Goal: Transaction & Acquisition: Purchase product/service

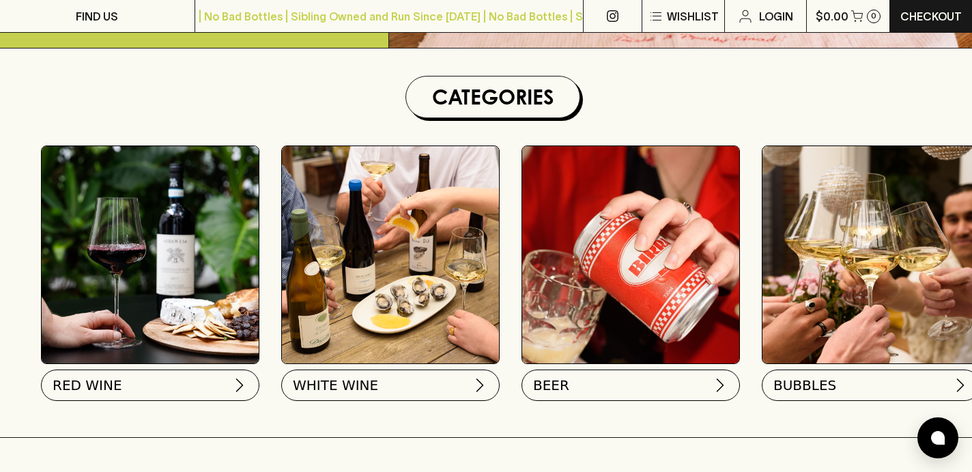
scroll to position [420, 0]
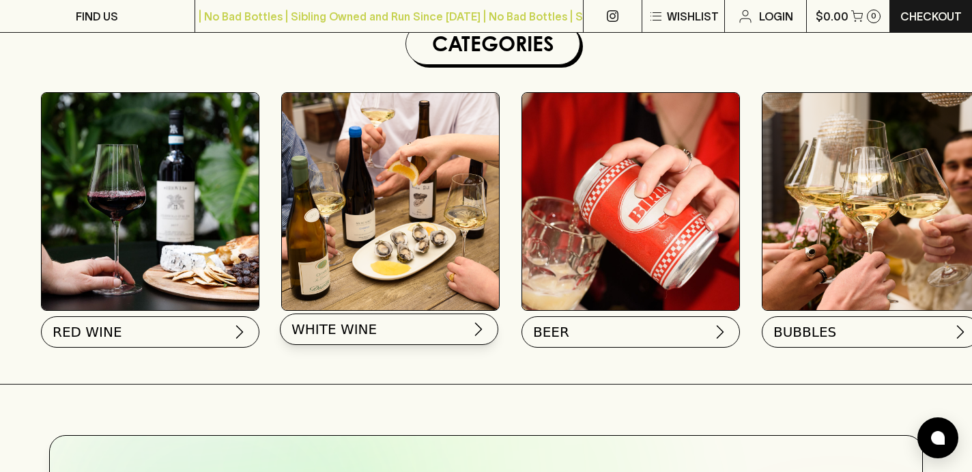
click at [369, 331] on span "WHITE WINE" at bounding box center [333, 328] width 85 height 19
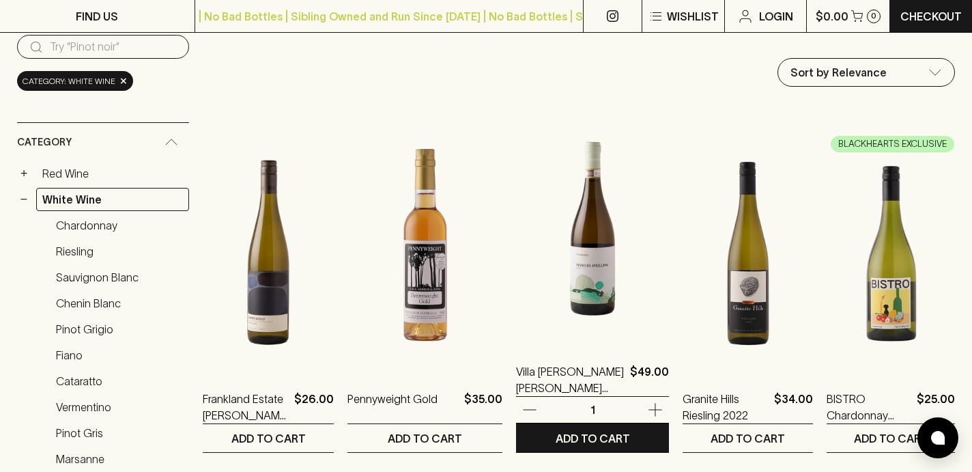
scroll to position [152, 0]
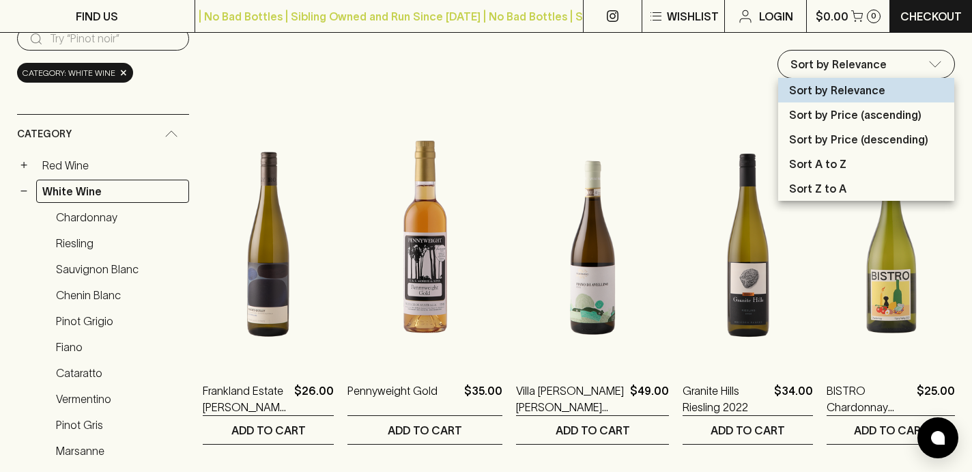
click at [846, 113] on p "Sort by Price (ascending)" at bounding box center [855, 114] width 132 height 16
type input "price:asc"
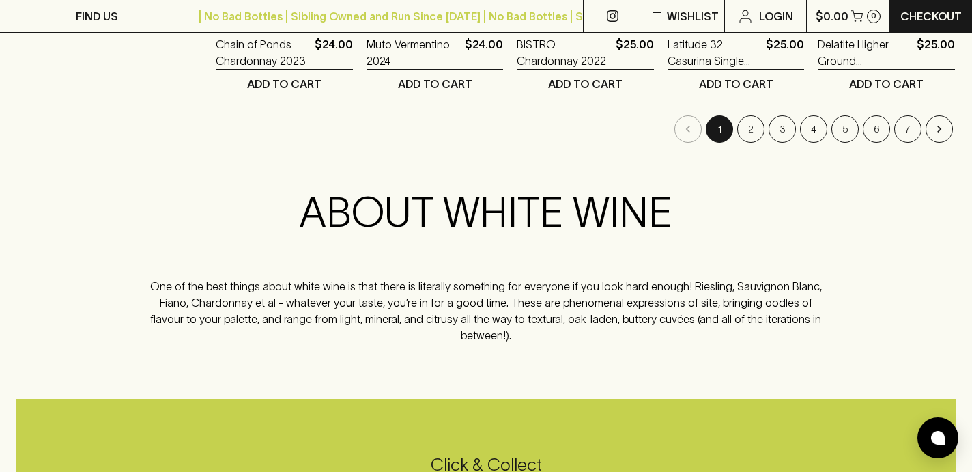
scroll to position [1587, 0]
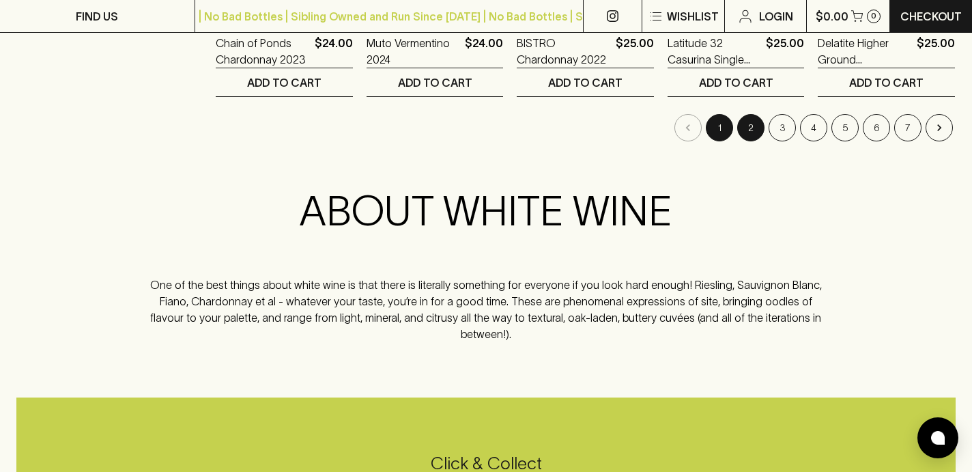
click at [750, 122] on button "2" at bounding box center [750, 127] width 27 height 27
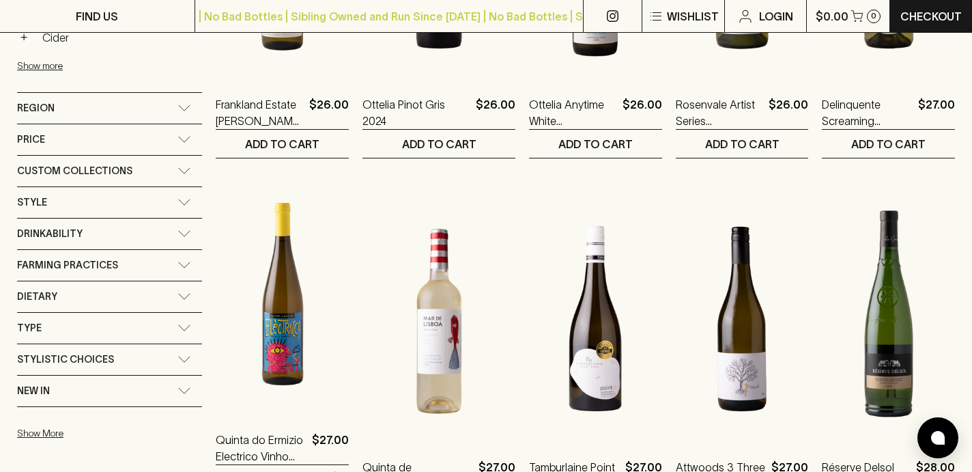
scroll to position [795, 0]
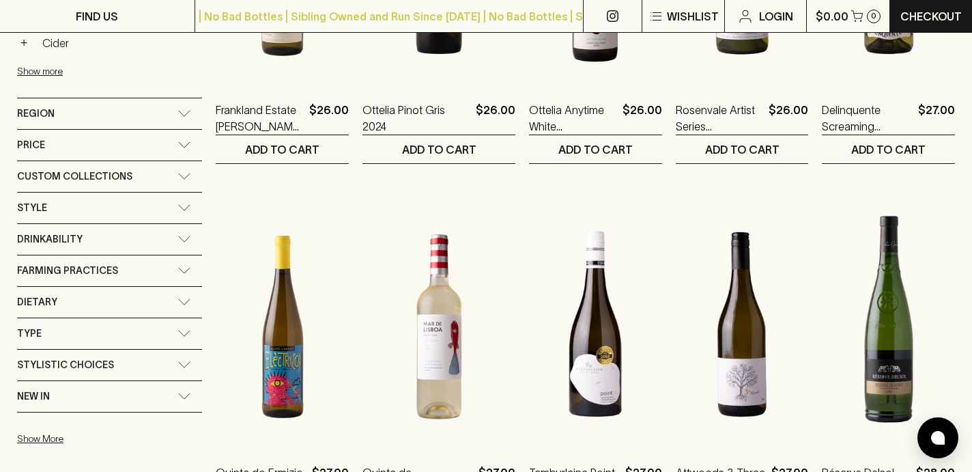
click at [177, 113] on icon at bounding box center [184, 113] width 14 height 7
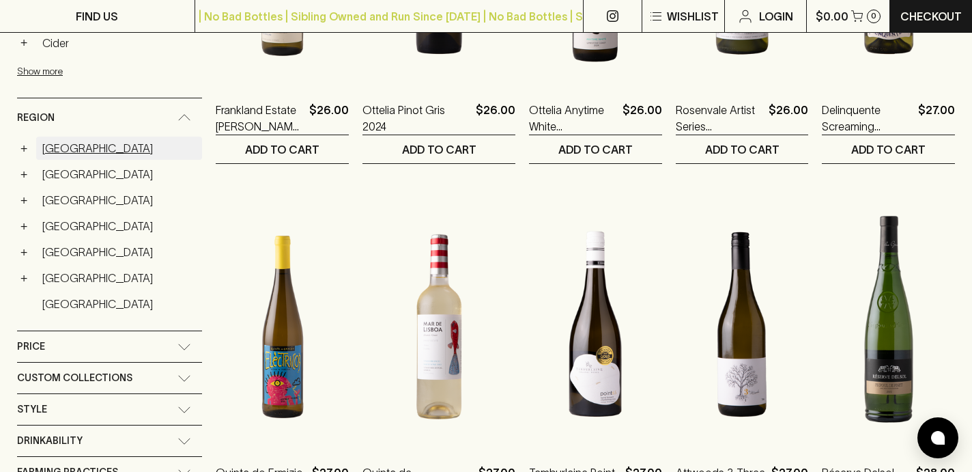
click at [68, 145] on link "[GEOGRAPHIC_DATA]" at bounding box center [119, 148] width 166 height 23
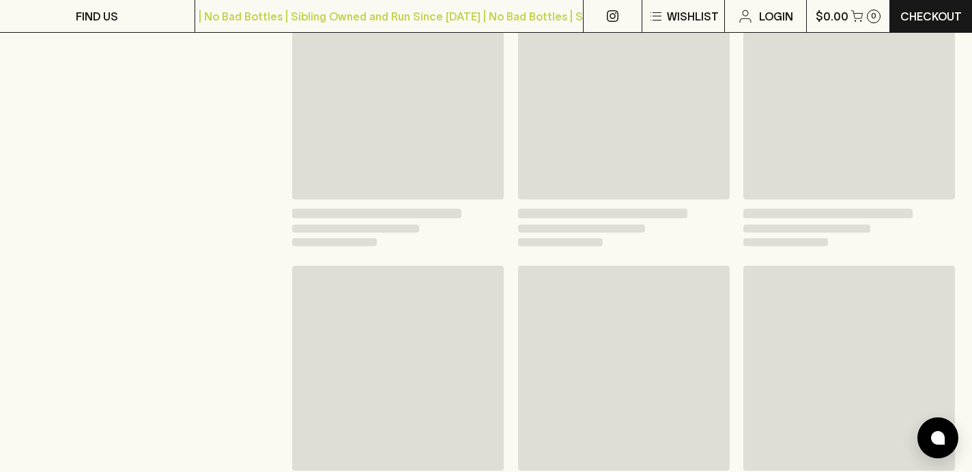
scroll to position [820, 0]
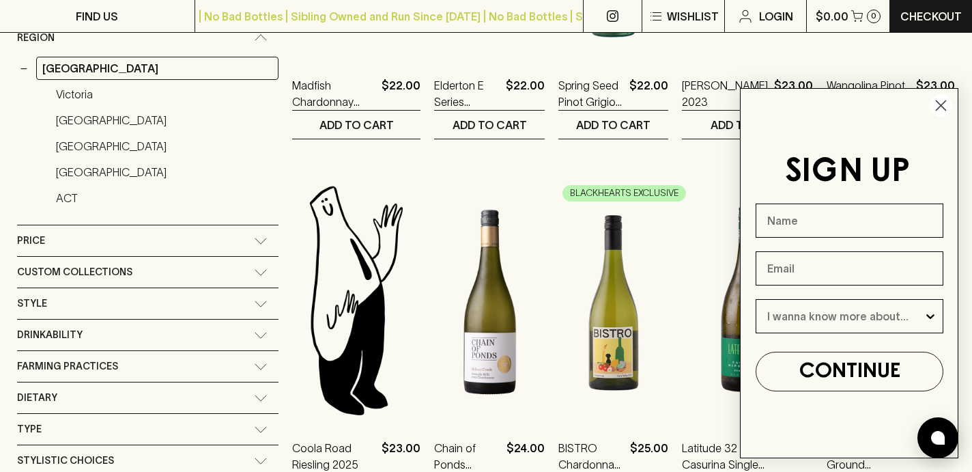
click at [938, 109] on icon "Close dialog" at bounding box center [941, 106] width 10 height 10
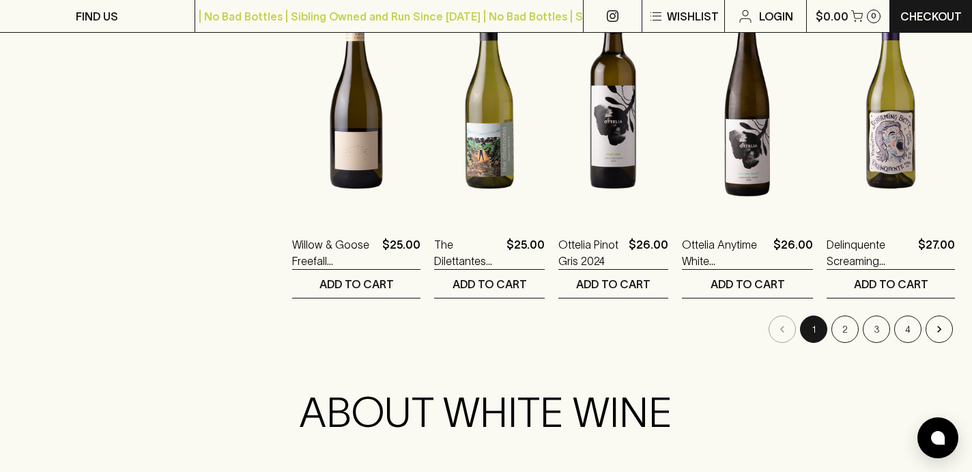
scroll to position [1387, 0]
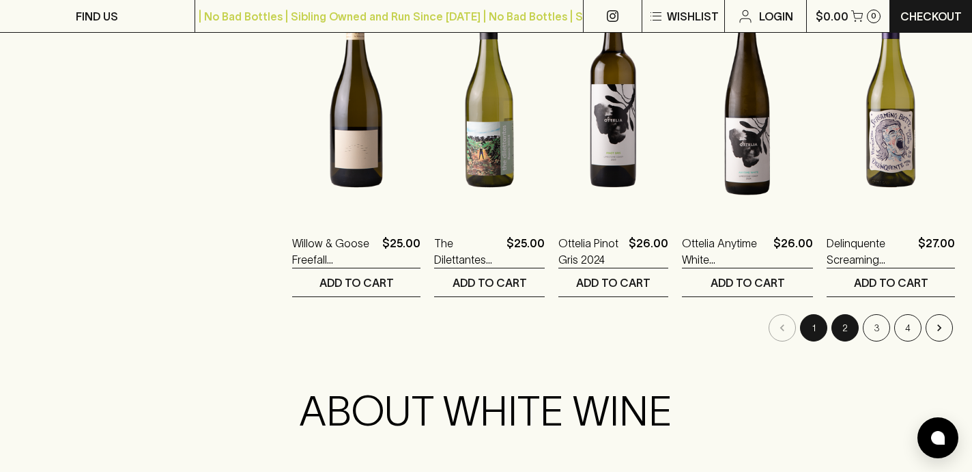
click at [848, 321] on button "2" at bounding box center [844, 327] width 27 height 27
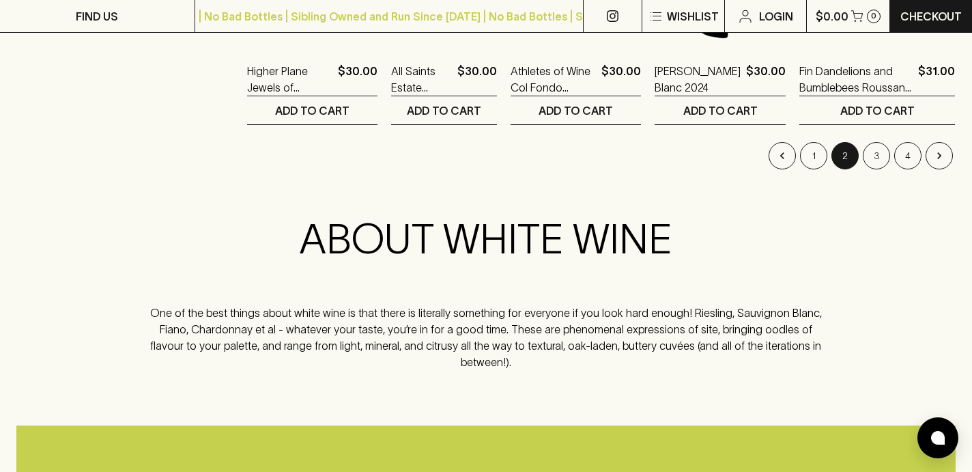
scroll to position [1572, 0]
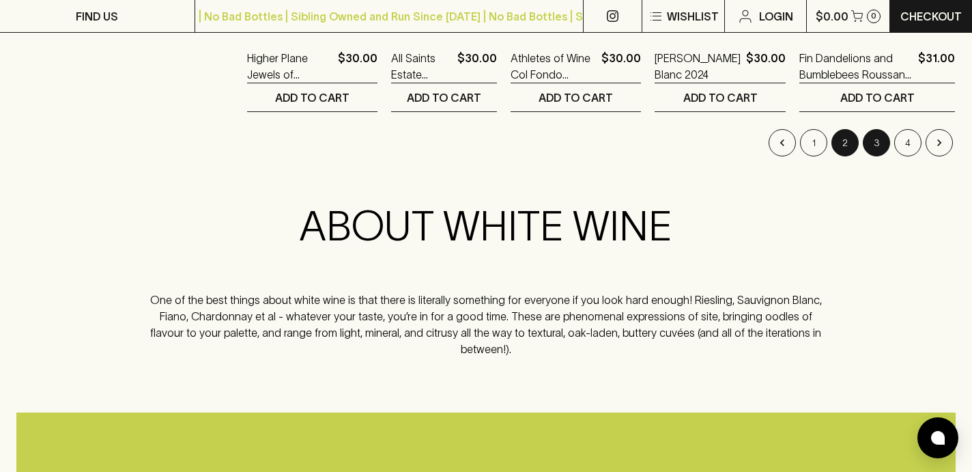
click at [877, 140] on button "3" at bounding box center [876, 142] width 27 height 27
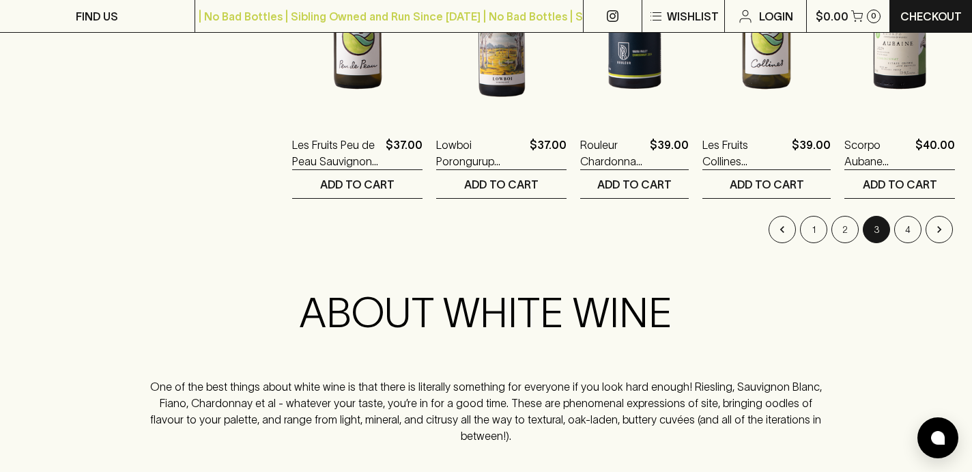
scroll to position [1496, 0]
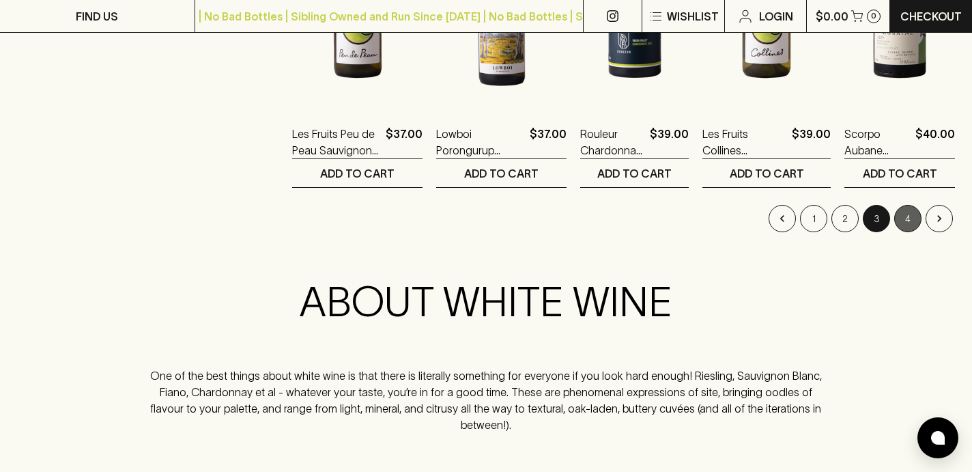
click at [904, 220] on button "4" at bounding box center [907, 218] width 27 height 27
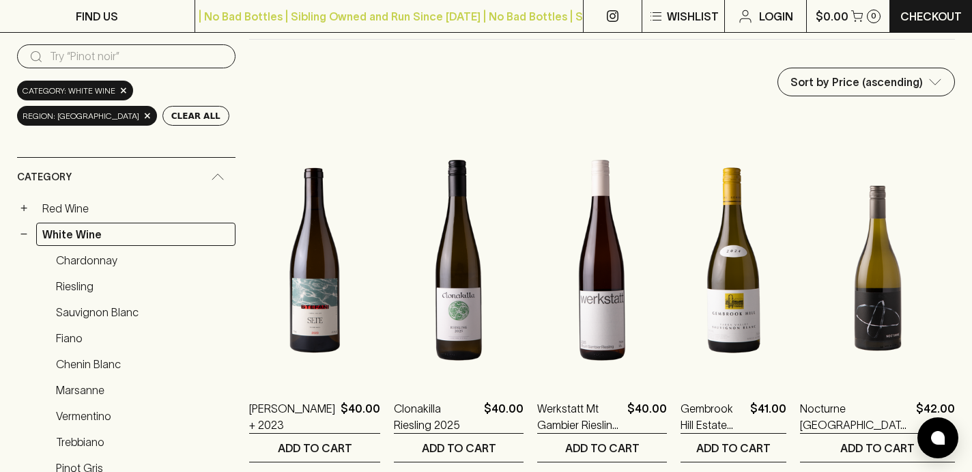
scroll to position [139, 0]
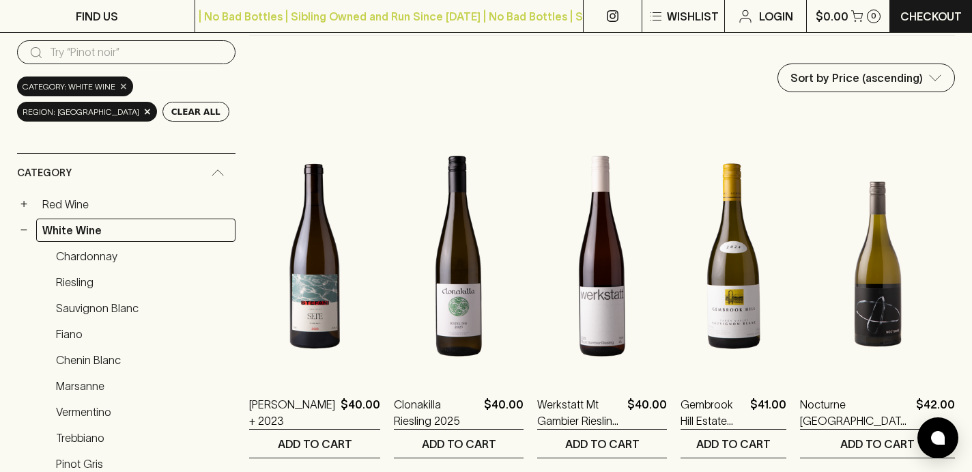
click at [122, 89] on span "×" at bounding box center [123, 86] width 8 height 14
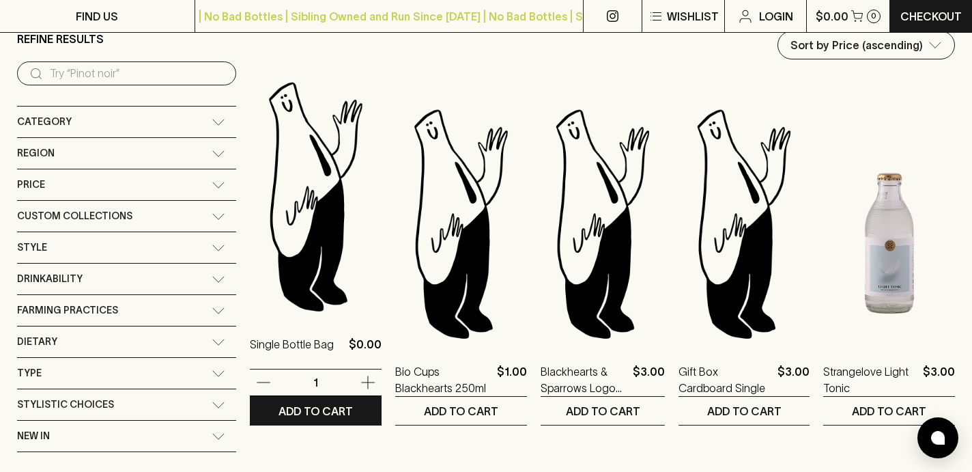
scroll to position [119, 0]
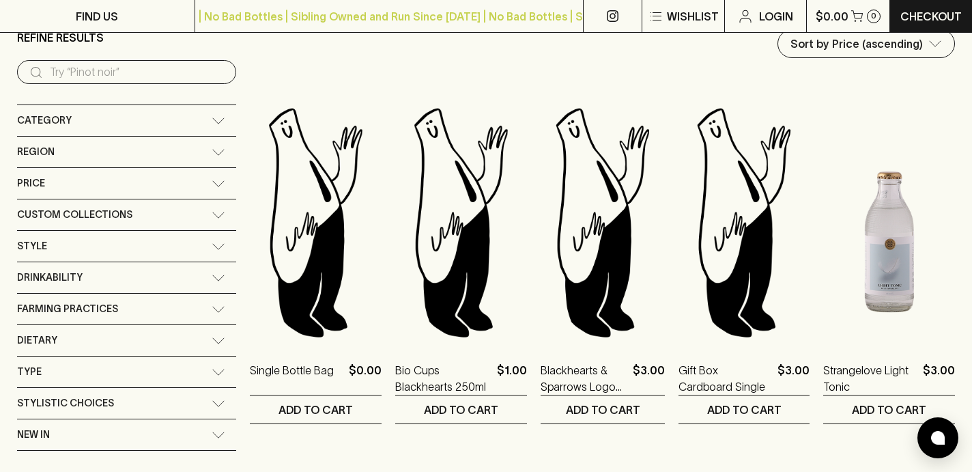
click at [212, 151] on icon at bounding box center [219, 152] width 14 height 7
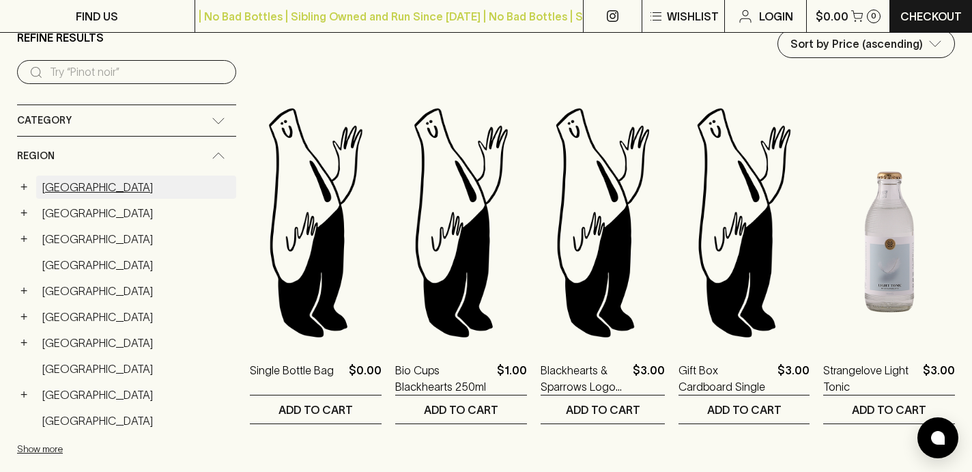
click at [85, 186] on link "[GEOGRAPHIC_DATA]" at bounding box center [136, 186] width 200 height 23
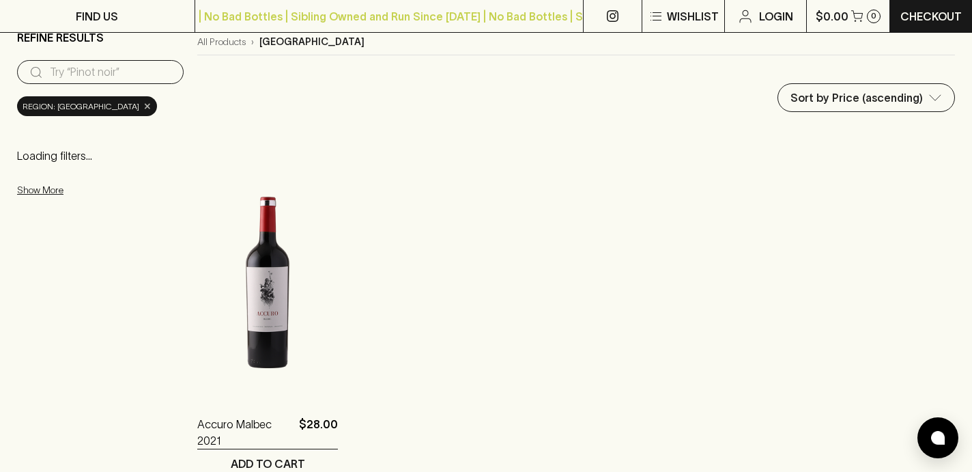
click at [143, 103] on span "×" at bounding box center [147, 106] width 8 height 14
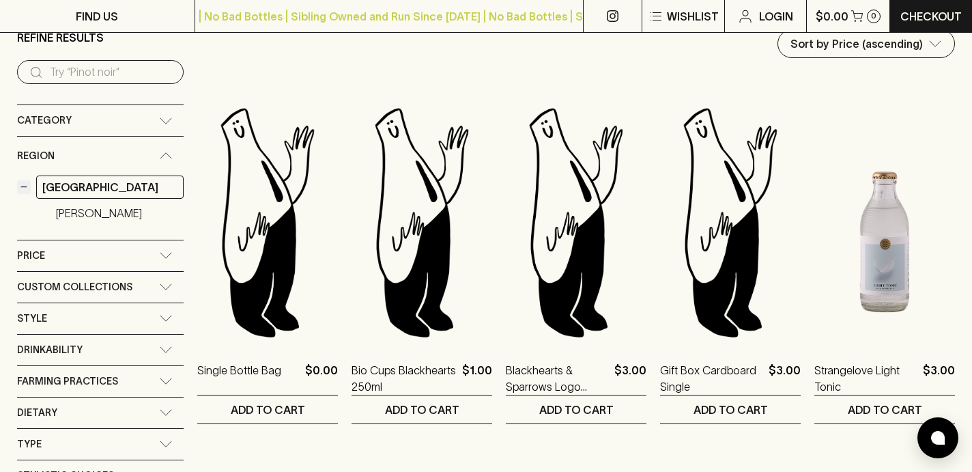
click at [27, 188] on button "−" at bounding box center [24, 187] width 14 height 14
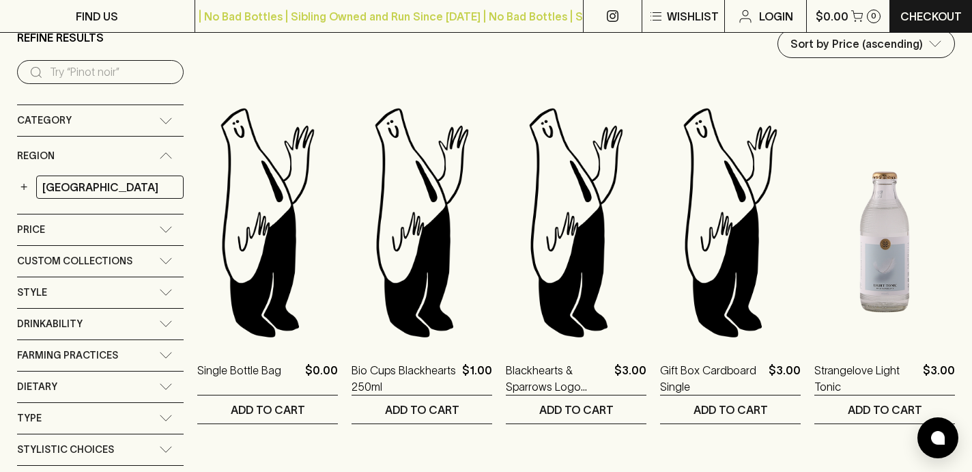
click at [163, 154] on icon at bounding box center [166, 155] width 14 height 7
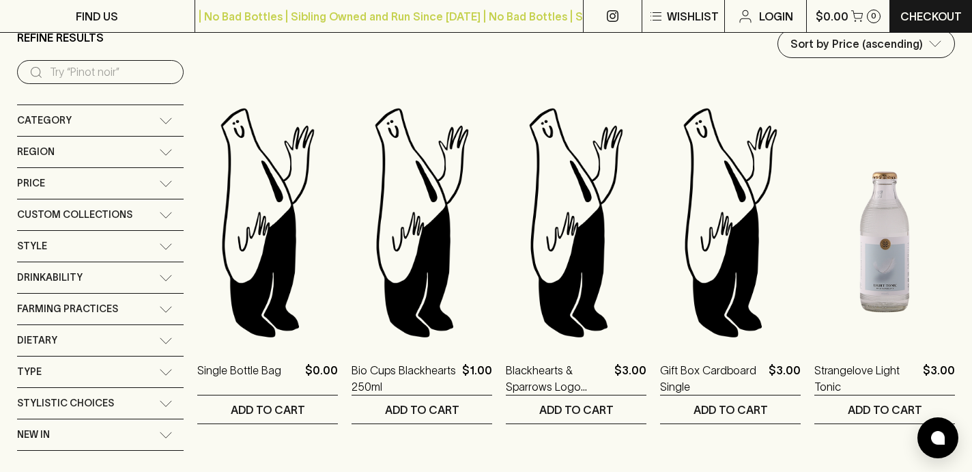
click at [166, 149] on icon at bounding box center [166, 152] width 14 height 7
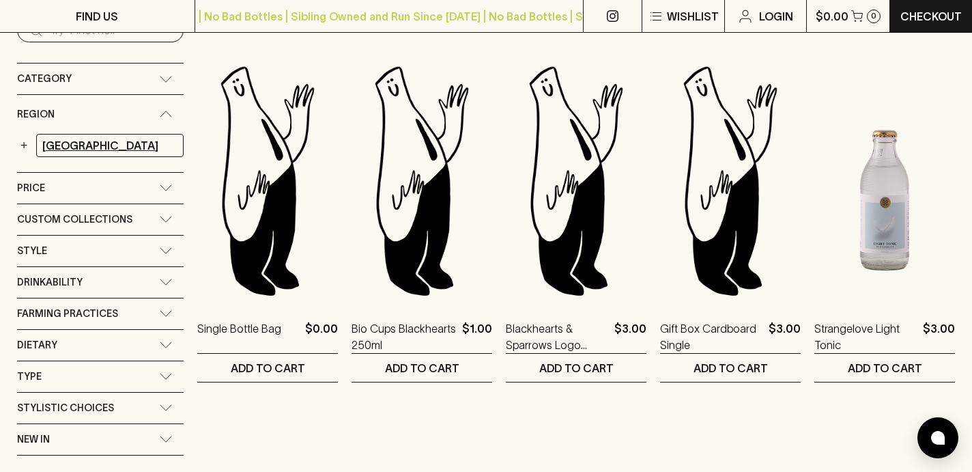
scroll to position [161, 0]
click at [20, 142] on button "+" at bounding box center [24, 145] width 14 height 14
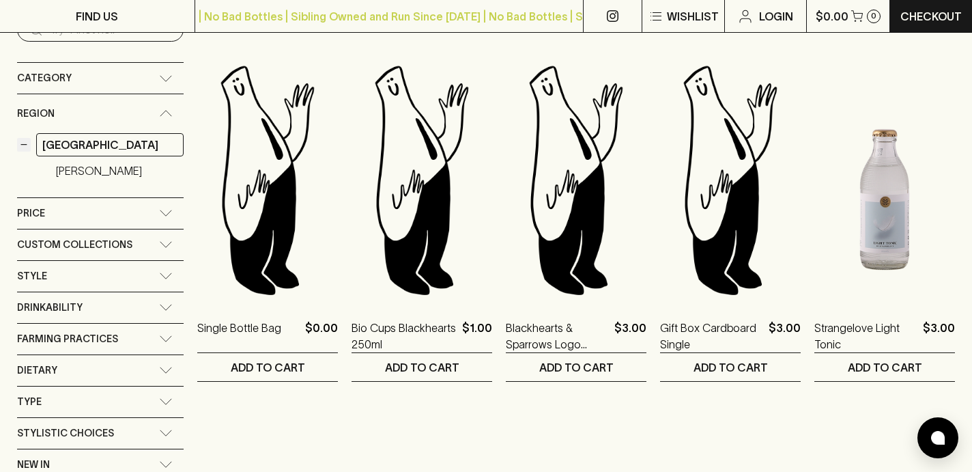
click at [25, 144] on button "−" at bounding box center [24, 145] width 14 height 14
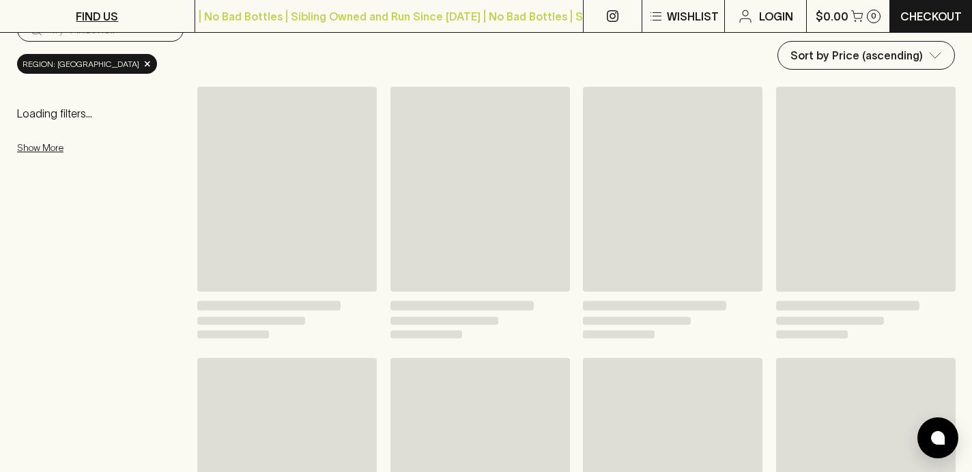
scroll to position [119, 0]
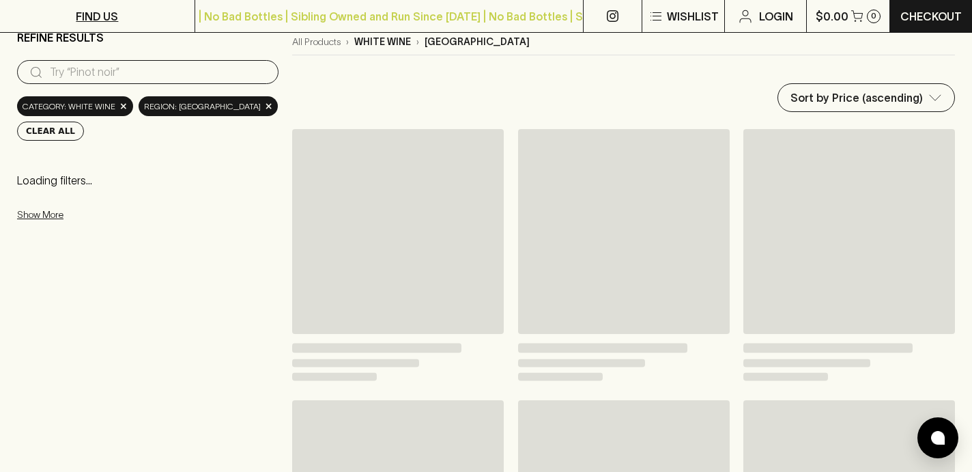
scroll to position [139, 0]
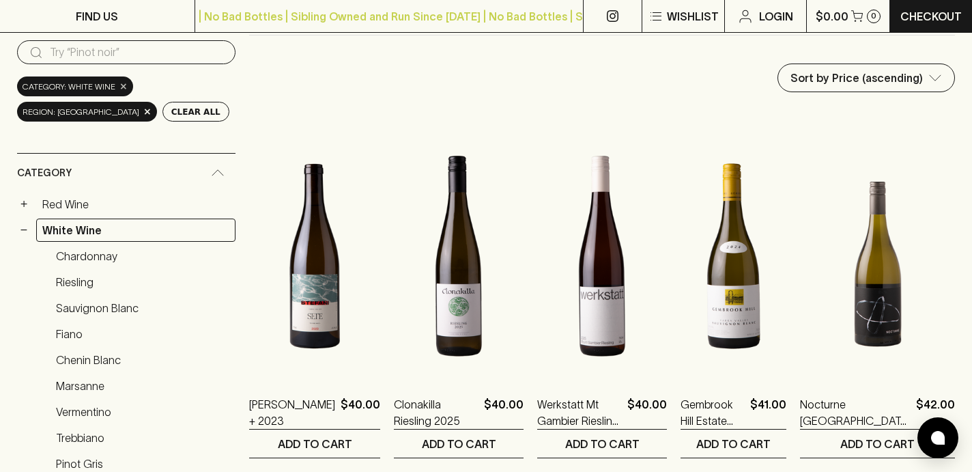
click at [123, 88] on span "×" at bounding box center [123, 86] width 8 height 14
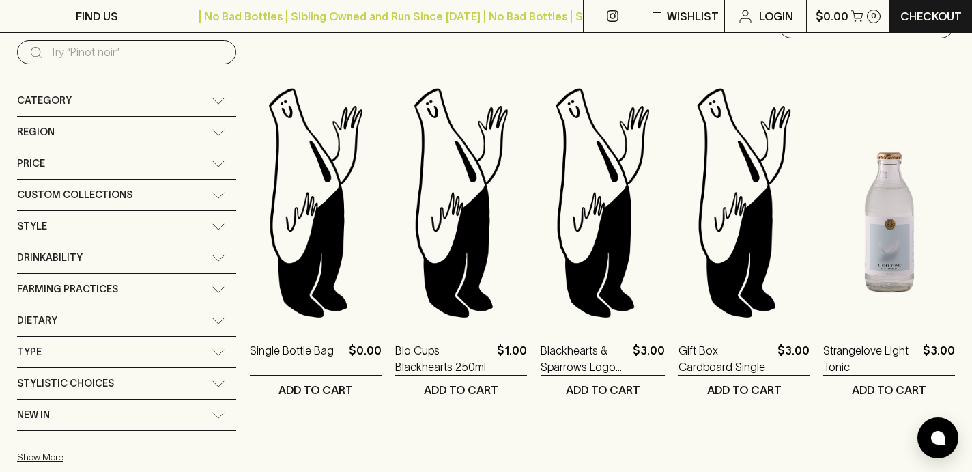
click at [168, 125] on div "Region" at bounding box center [126, 132] width 219 height 31
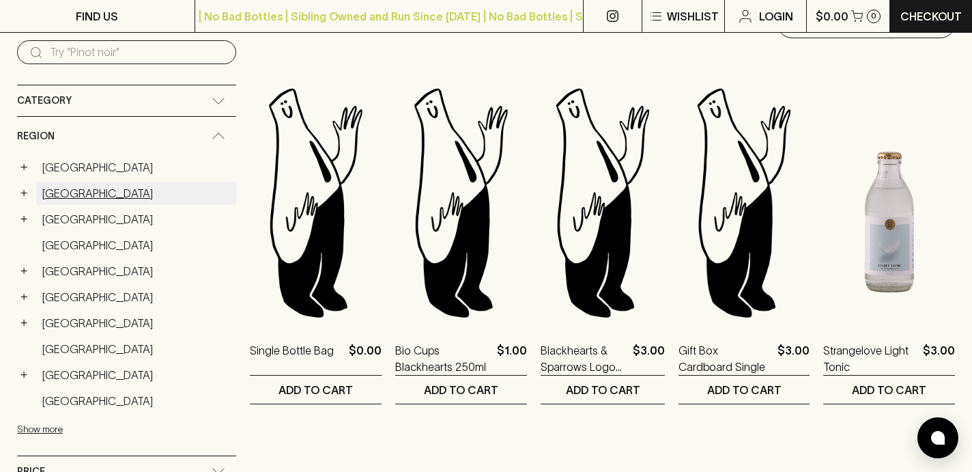
click at [67, 190] on link "[GEOGRAPHIC_DATA]" at bounding box center [136, 193] width 200 height 23
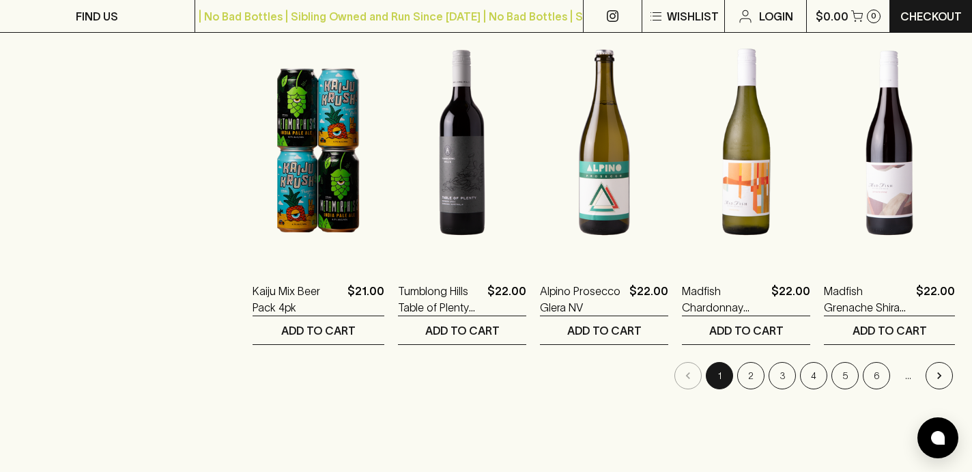
scroll to position [1343, 0]
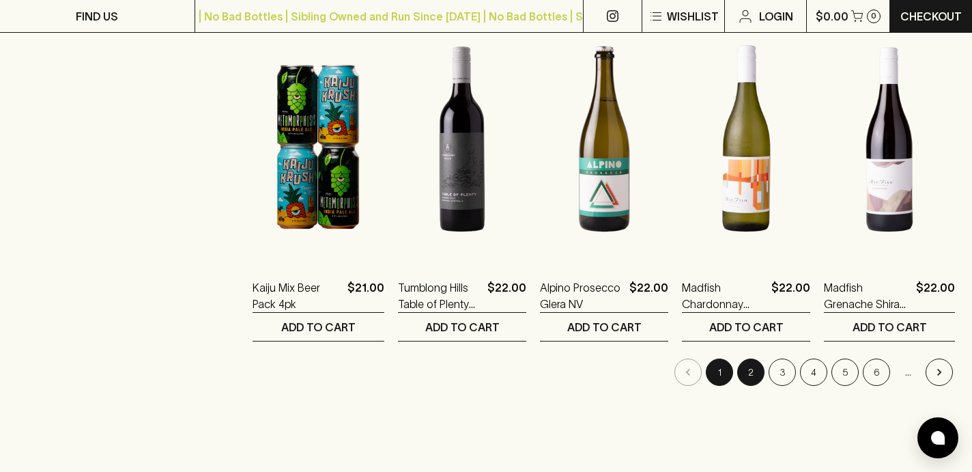
click at [747, 377] on button "2" at bounding box center [750, 371] width 27 height 27
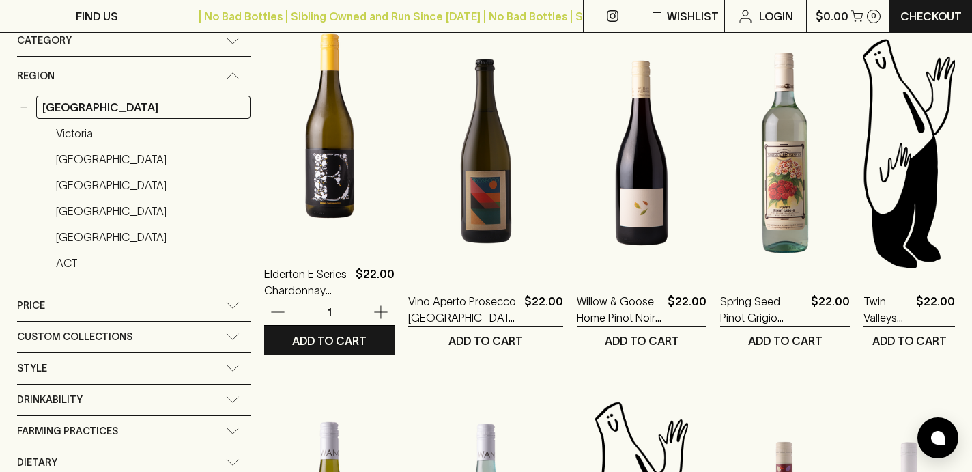
scroll to position [241, 0]
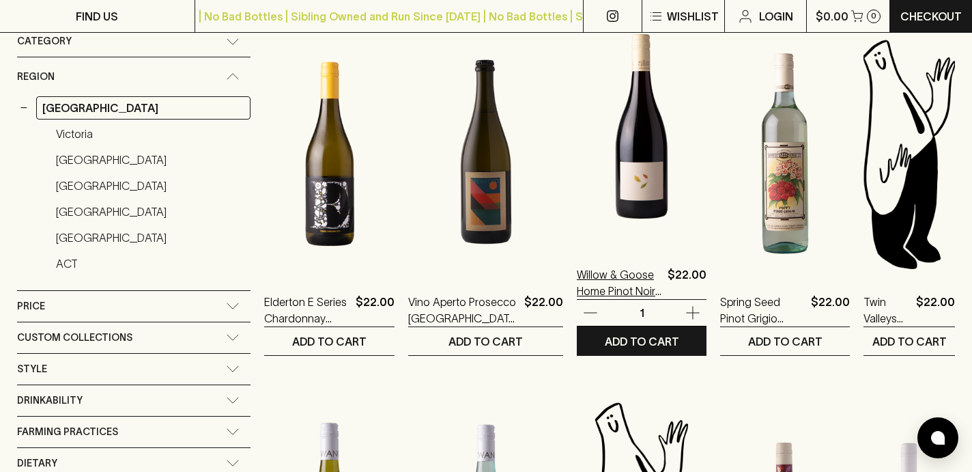
click at [577, 278] on p "Willow & Goose Home Pinot Noir 2024" at bounding box center [619, 282] width 85 height 33
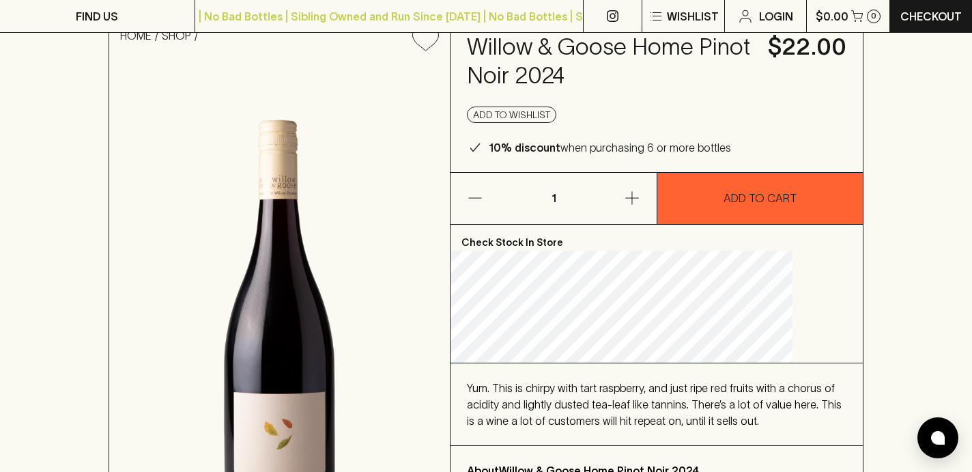
scroll to position [59, 0]
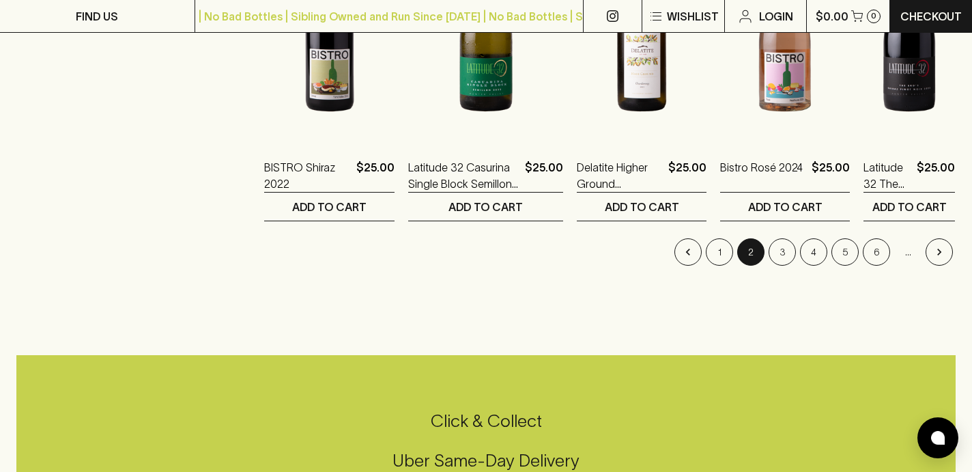
scroll to position [1465, 0]
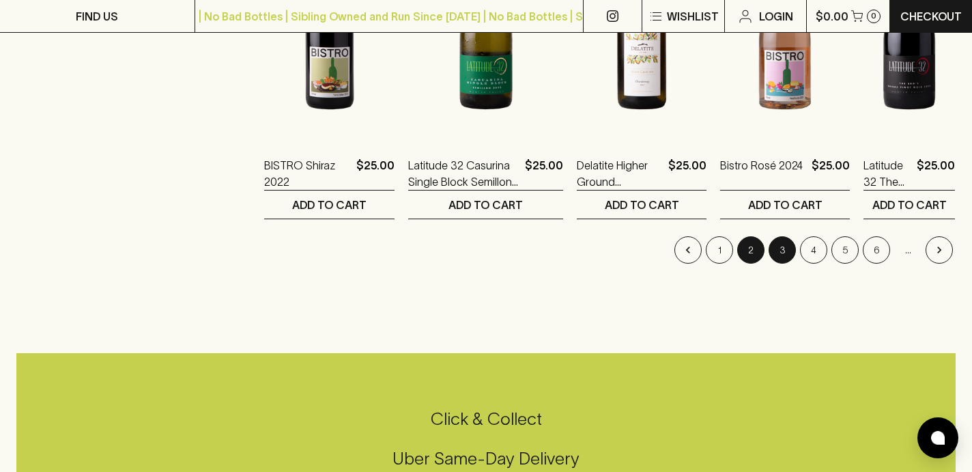
click at [777, 246] on button "3" at bounding box center [782, 249] width 27 height 27
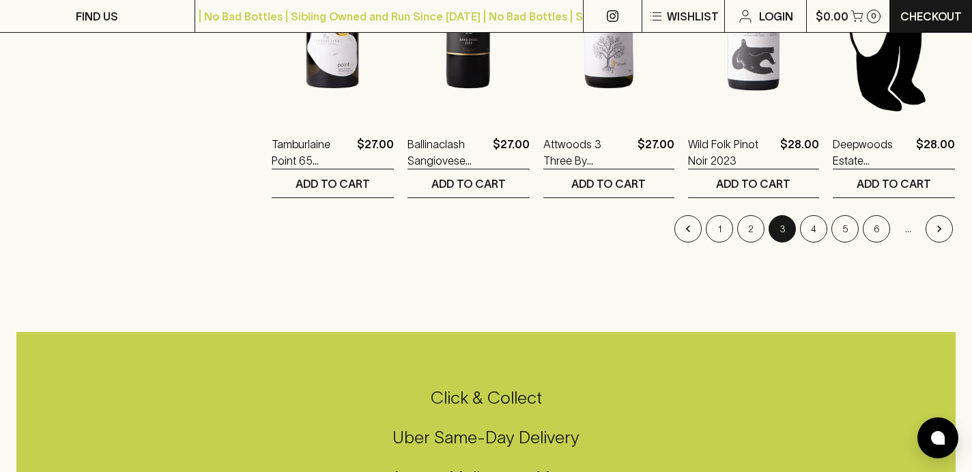
scroll to position [1527, 0]
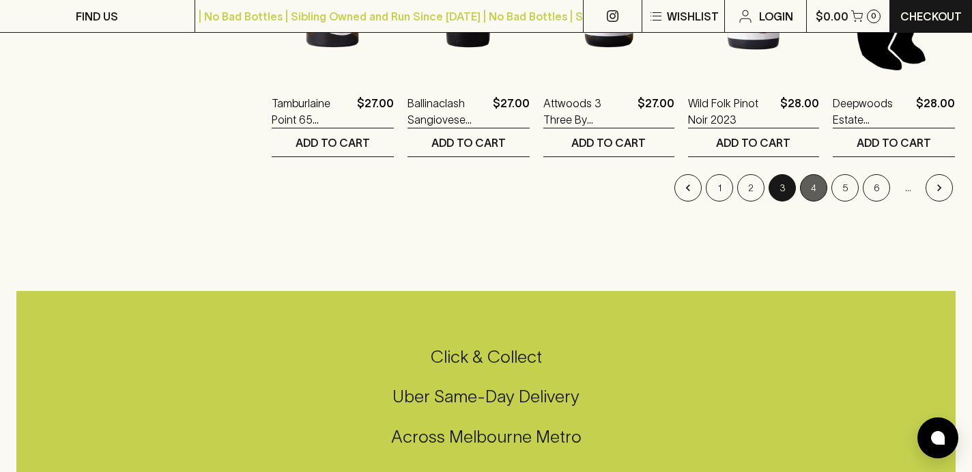
click at [808, 184] on button "4" at bounding box center [813, 187] width 27 height 27
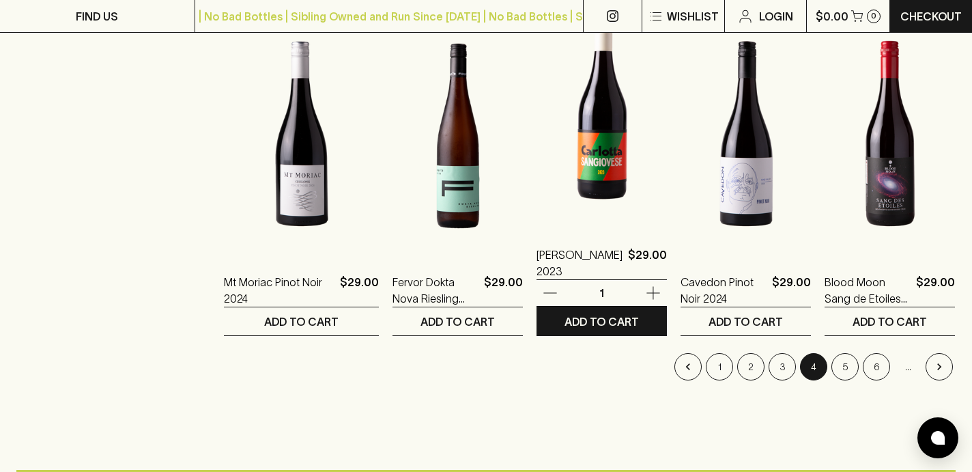
scroll to position [1349, 0]
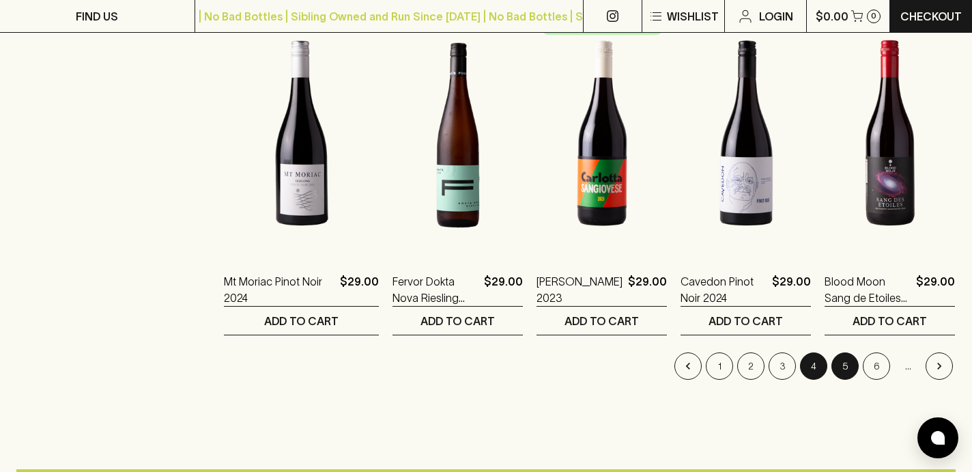
click at [842, 364] on button "5" at bounding box center [844, 365] width 27 height 27
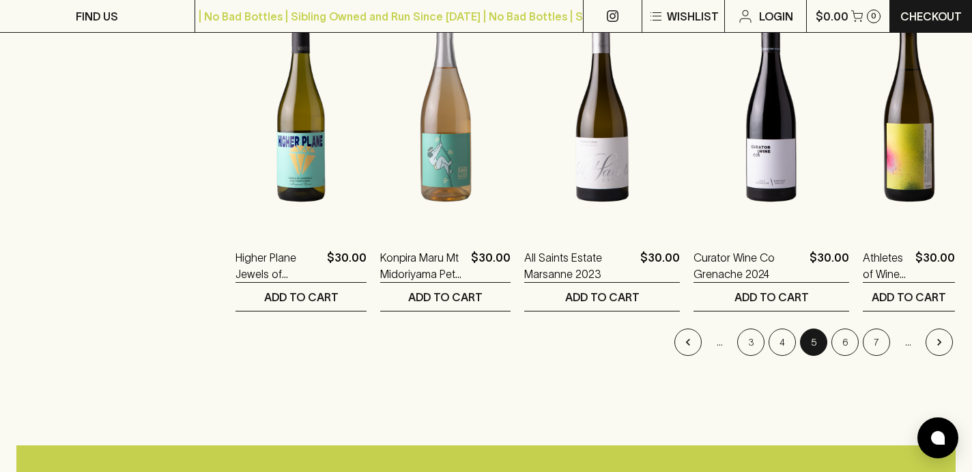
scroll to position [1380, 0]
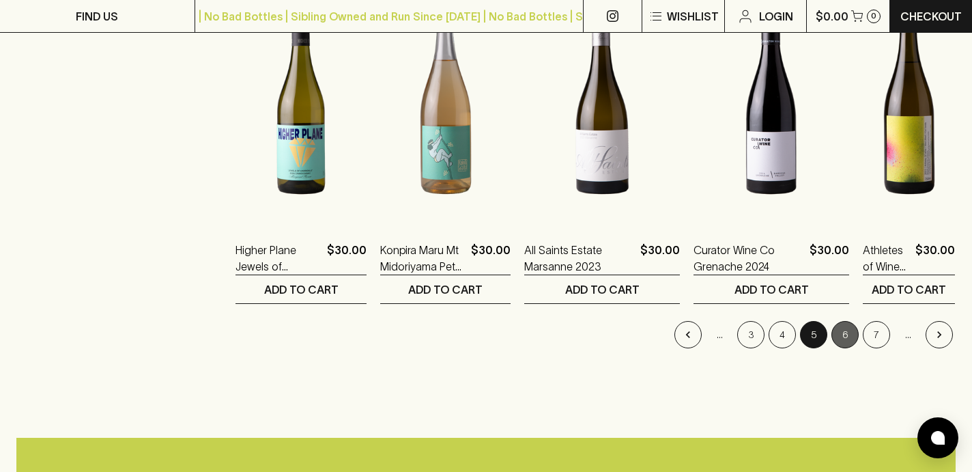
click at [846, 331] on button "6" at bounding box center [844, 334] width 27 height 27
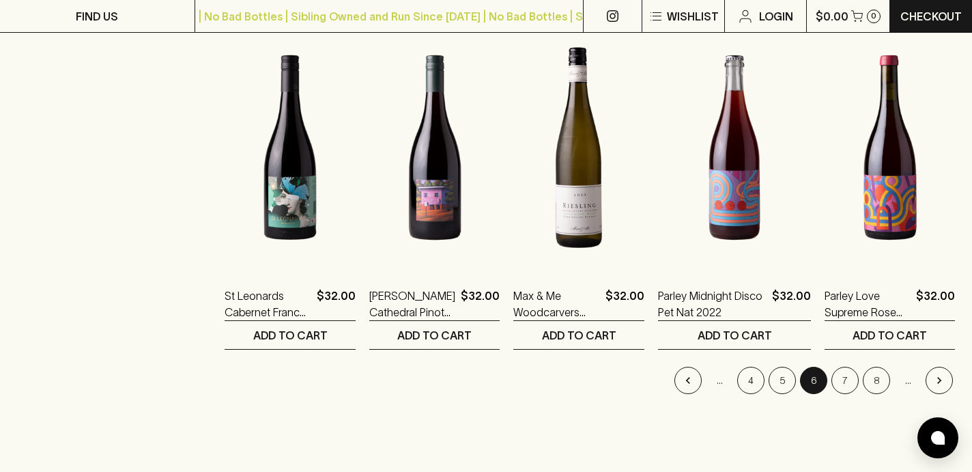
scroll to position [1336, 0]
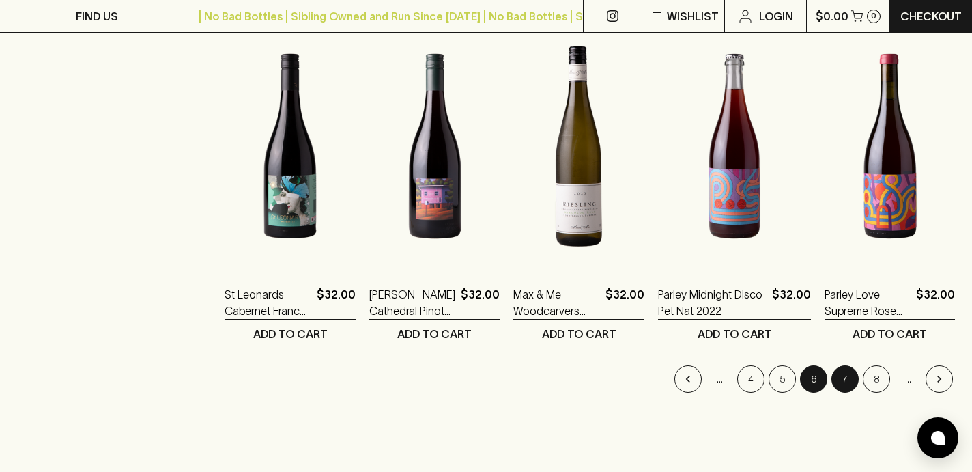
click at [847, 373] on button "7" at bounding box center [844, 378] width 27 height 27
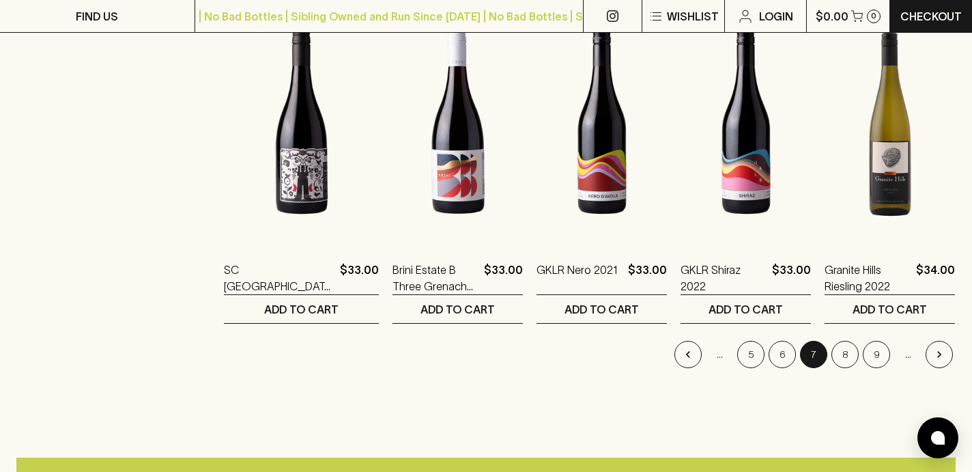
scroll to position [1362, 0]
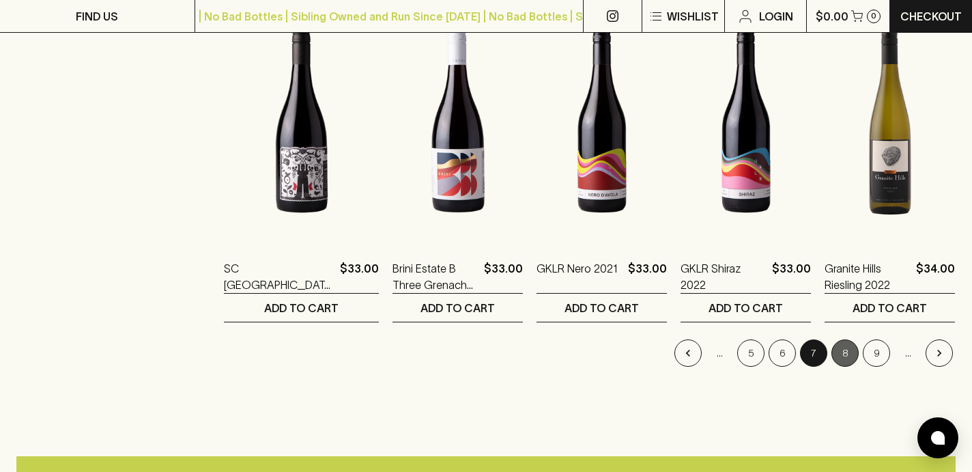
click at [851, 349] on button "8" at bounding box center [844, 352] width 27 height 27
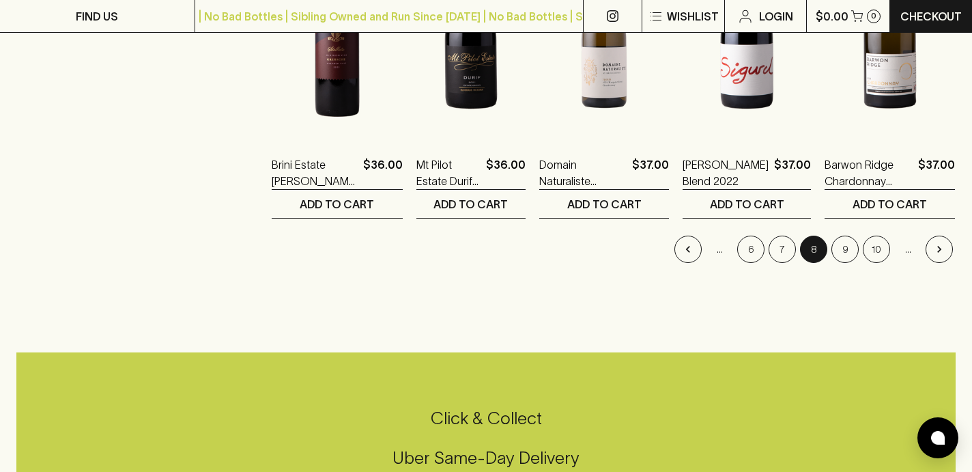
scroll to position [1503, 0]
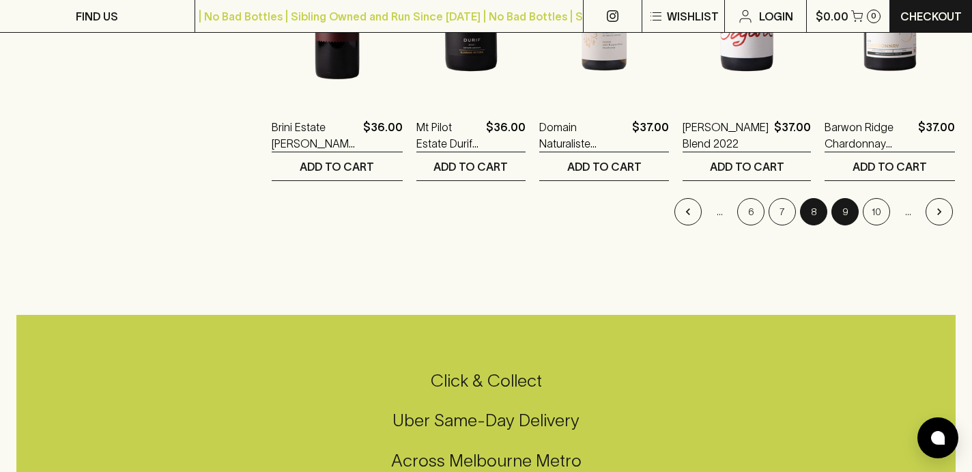
click at [855, 210] on button "9" at bounding box center [844, 211] width 27 height 27
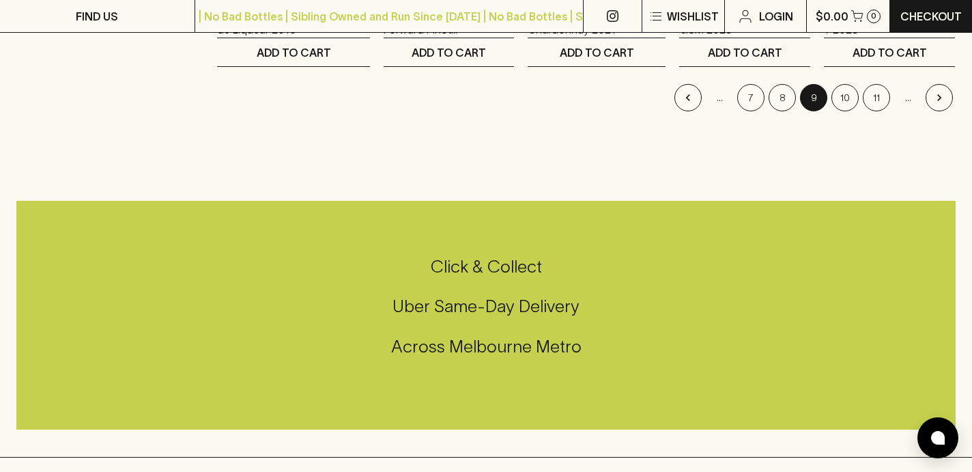
scroll to position [1621, 0]
